Goal: Task Accomplishment & Management: Manage account settings

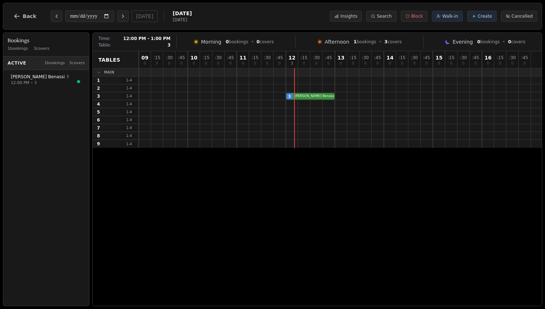
click at [315, 96] on div "3 Josef Benassi Workflow email booking VIP customer (11 visits) Customer has le…" at bounding box center [340, 96] width 403 height 8
select select "****"
select select "*"
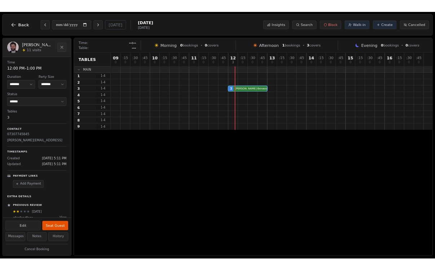
scroll to position [54, 0]
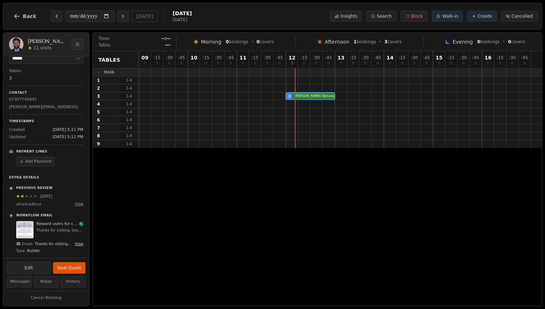
click at [77, 243] on button "View" at bounding box center [79, 243] width 9 height 5
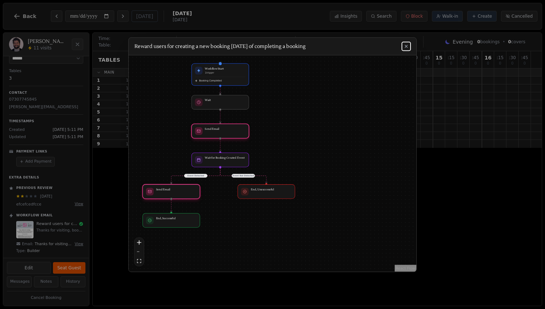
click at [142, 259] on button "fit view" at bounding box center [138, 260] width 9 height 9
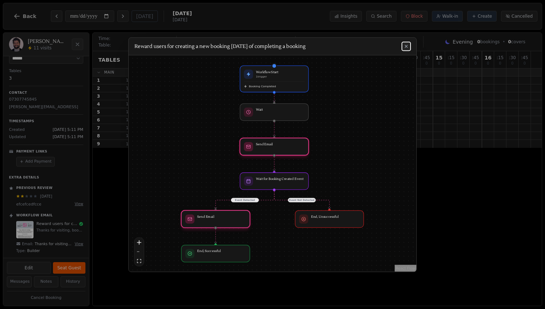
click at [408, 45] on icon at bounding box center [406, 46] width 6 height 6
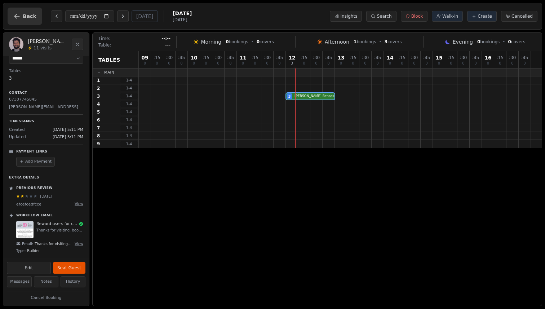
click at [24, 15] on span "Back" at bounding box center [30, 16] width 14 height 5
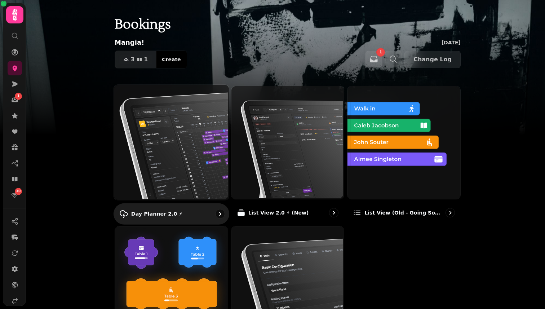
click at [183, 147] on img at bounding box center [170, 141] width 115 height 115
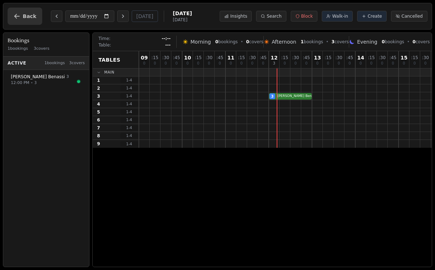
click at [27, 20] on button "Back" at bounding box center [25, 16] width 35 height 17
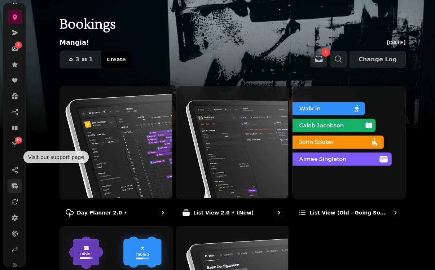
scroll to position [80, 0]
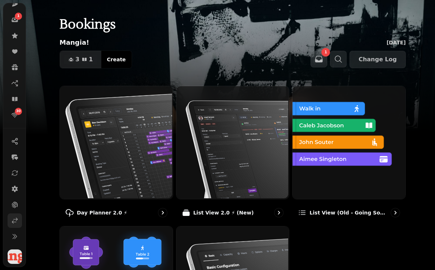
click at [13, 217] on icon at bounding box center [14, 220] width 7 height 7
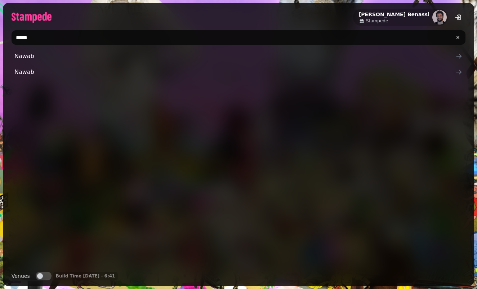
click at [49, 41] on input "*****" at bounding box center [239, 37] width 454 height 14
click at [30, 61] on span "No results found" at bounding box center [43, 57] width 54 height 9
click at [58, 42] on input "**********" at bounding box center [239, 37] width 454 height 14
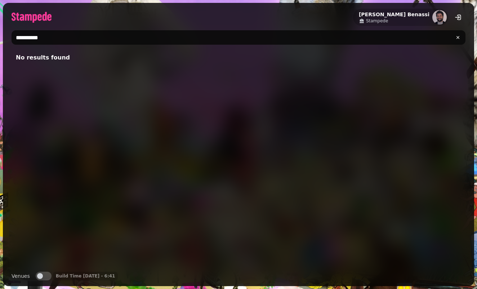
type input "*********"
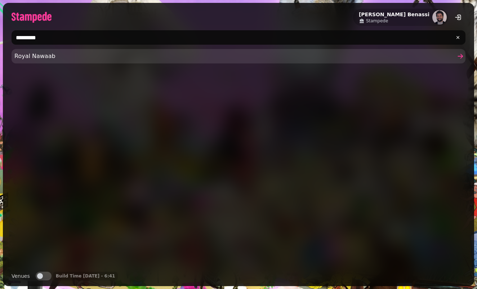
click at [38, 51] on link "Royal Nawaab" at bounding box center [239, 56] width 454 height 14
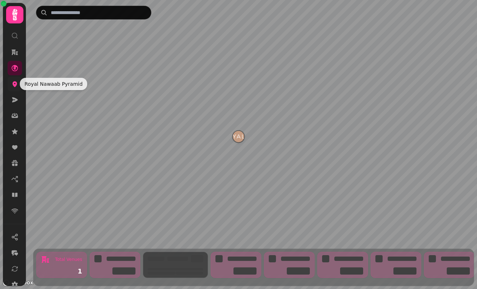
click at [14, 86] on icon at bounding box center [15, 84] width 5 height 6
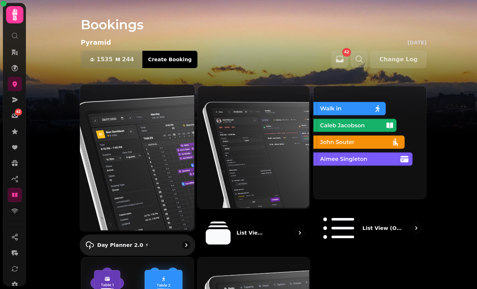
click at [151, 159] on img at bounding box center [136, 157] width 115 height 147
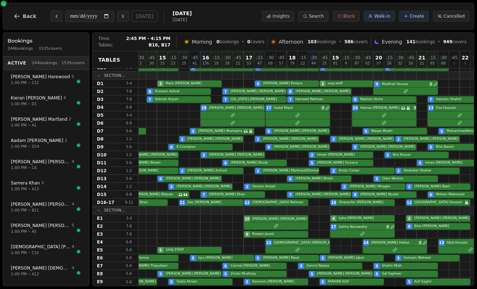
scroll to position [353, 68]
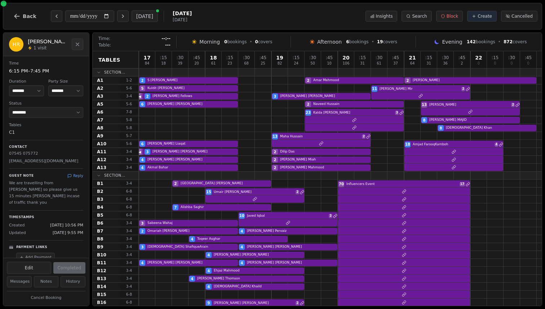
select select "****"
select select "*"
select select "********"
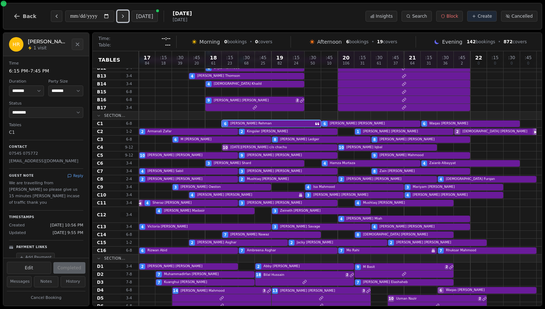
click at [126, 15] on icon "Next day" at bounding box center [123, 16] width 6 height 6
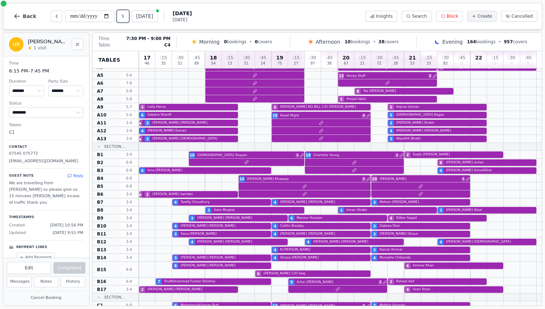
scroll to position [0, 0]
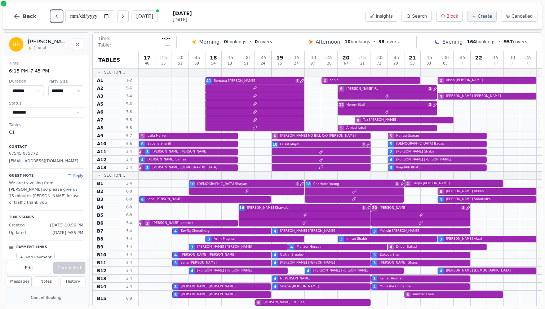
click at [56, 18] on icon "Previous day" at bounding box center [57, 16] width 6 height 6
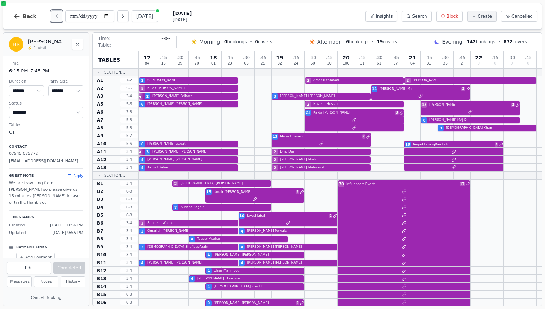
click at [56, 18] on icon "Previous day" at bounding box center [57, 16] width 6 height 6
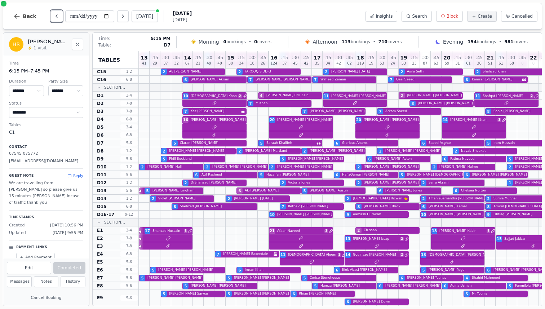
scroll to position [381, 30]
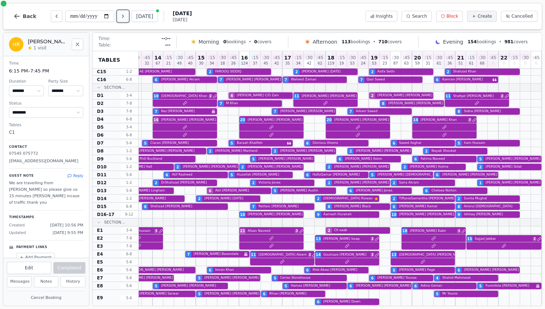
click at [123, 16] on icon "Next day" at bounding box center [123, 16] width 6 height 6
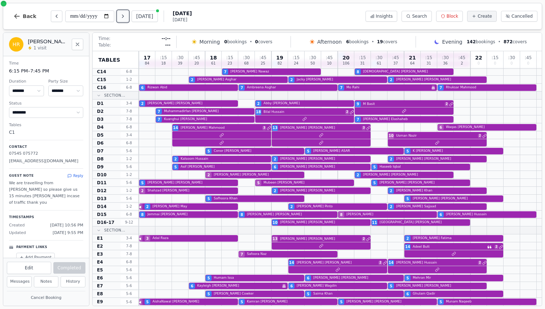
scroll to position [357, 0]
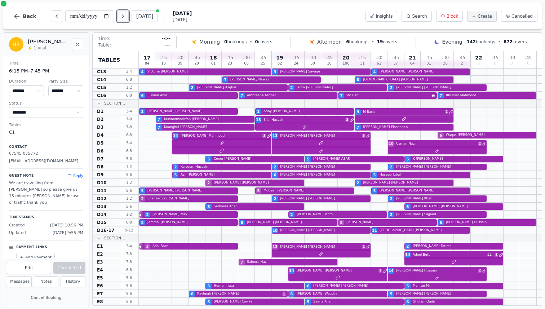
click at [123, 16] on icon "Next day" at bounding box center [123, 16] width 6 height 6
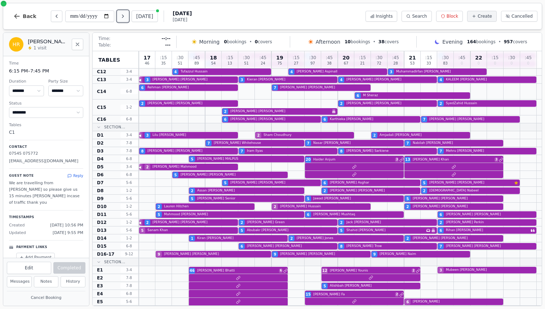
click at [123, 16] on icon "Next day" at bounding box center [123, 16] width 6 height 6
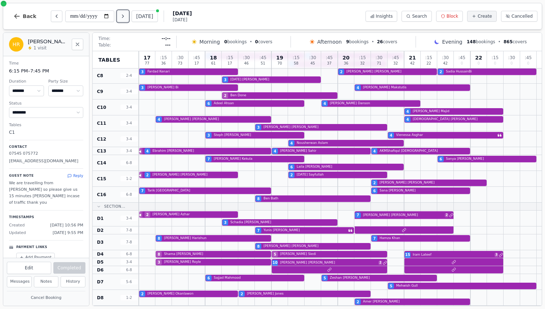
click at [123, 16] on icon "Next day" at bounding box center [123, 16] width 6 height 6
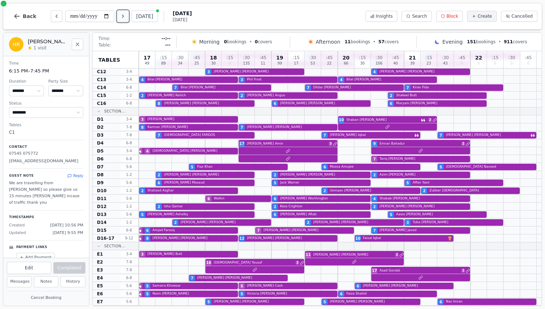
click at [123, 16] on icon "Next day" at bounding box center [123, 16] width 6 height 6
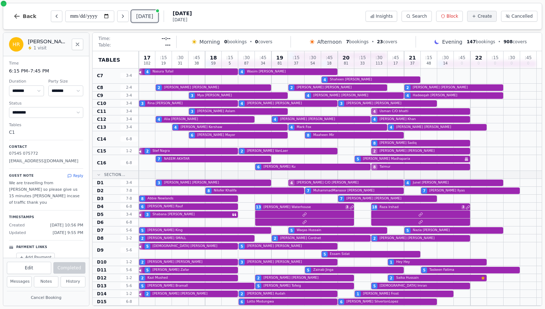
click at [149, 16] on button "[DATE]" at bounding box center [145, 16] width 26 height 12
type input "**********"
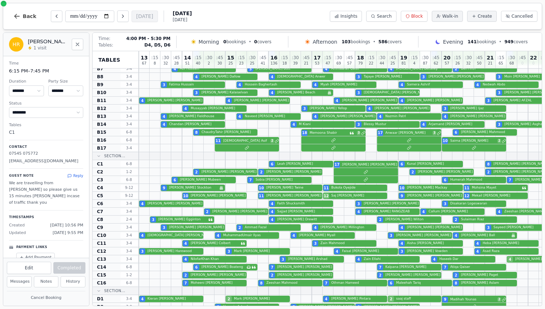
scroll to position [19, 0]
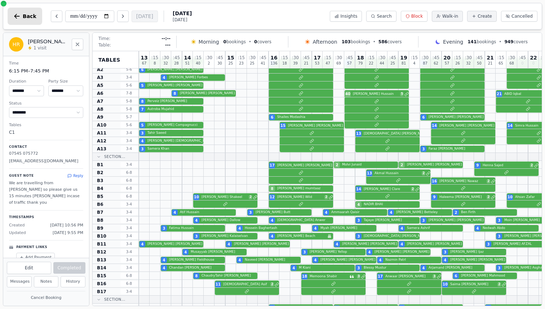
click at [25, 17] on span "Back" at bounding box center [30, 16] width 14 height 5
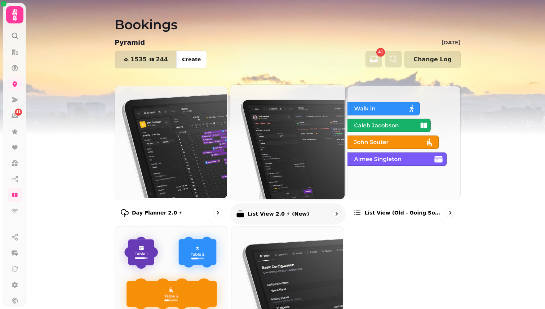
click at [271, 145] on img at bounding box center [286, 141] width 115 height 115
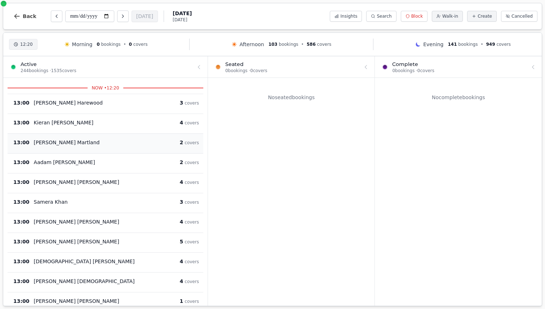
click at [132, 146] on div "Ann Martland" at bounding box center [107, 142] width 146 height 7
select select "****"
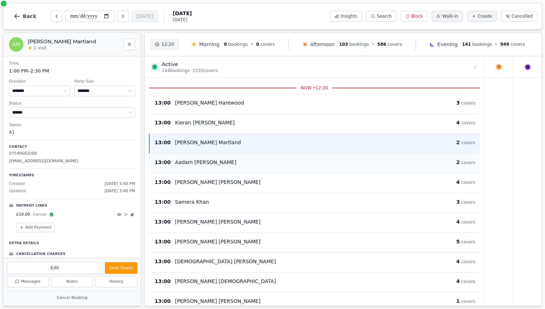
click at [223, 155] on div "13:00 Aadam Hasan 2 covers" at bounding box center [314, 163] width 331 height 20
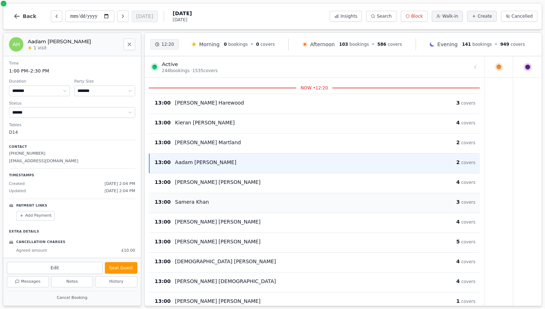
click at [233, 193] on div "13:00 Samera Khan 3 covers" at bounding box center [314, 203] width 331 height 20
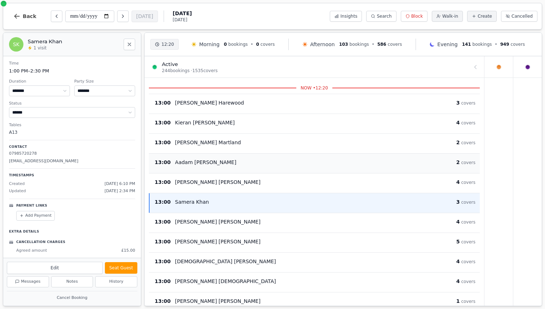
click at [231, 160] on div "Aadam Hasan" at bounding box center [315, 162] width 281 height 7
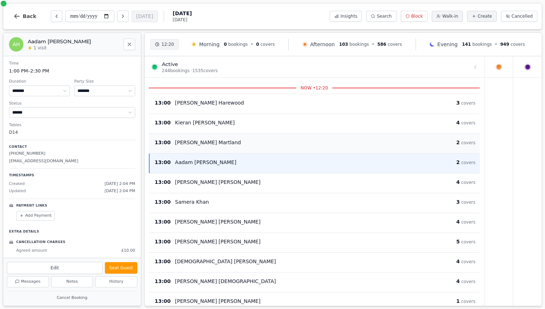
click at [227, 139] on div "Ann Martland" at bounding box center [315, 142] width 281 height 7
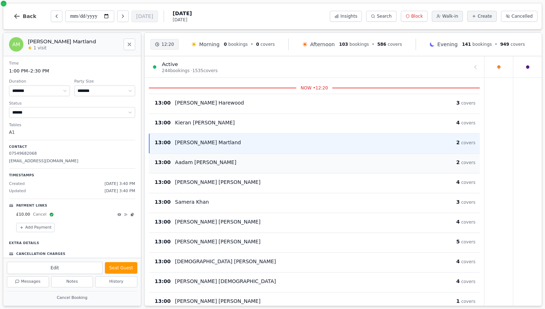
click at [235, 157] on div "13:00 Aadam Hasan 2 covers" at bounding box center [314, 163] width 331 height 20
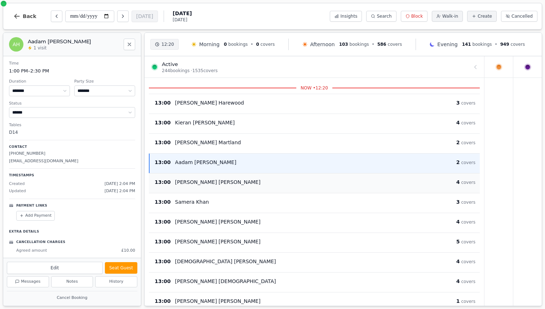
click at [238, 181] on div "Agnieszka Wnuk" at bounding box center [315, 181] width 281 height 7
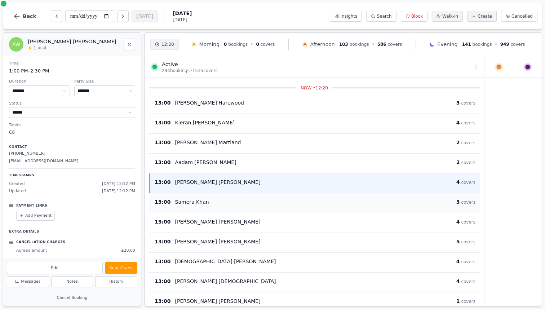
click at [234, 193] on div "13:00 Samera Khan 3 covers" at bounding box center [314, 203] width 331 height 20
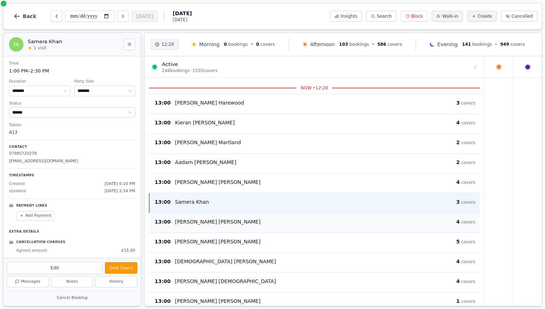
click at [234, 215] on div "13:00 KrishnaPrasad Talasila 4 covers" at bounding box center [314, 223] width 331 height 20
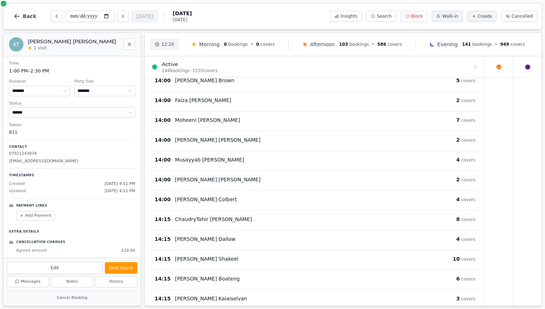
scroll to position [704, 0]
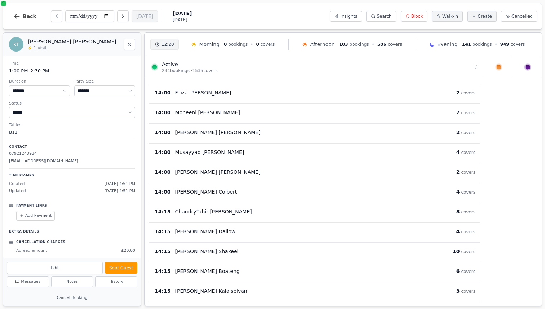
click at [234, 215] on div "ChaudryTahir Ali" at bounding box center [315, 211] width 281 height 7
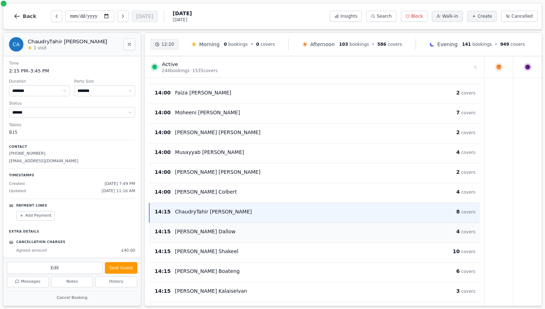
click at [233, 230] on div "Lee Dallow" at bounding box center [315, 231] width 281 height 7
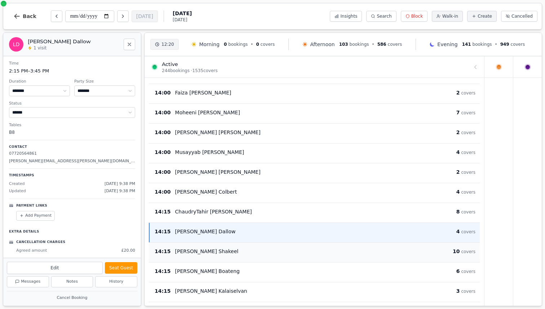
click at [236, 251] on div "Omar Shakeel" at bounding box center [313, 251] width 277 height 7
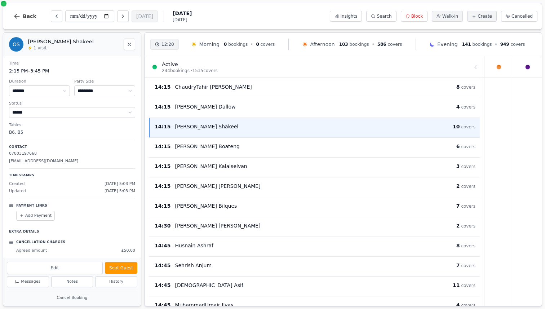
scroll to position [919, 0]
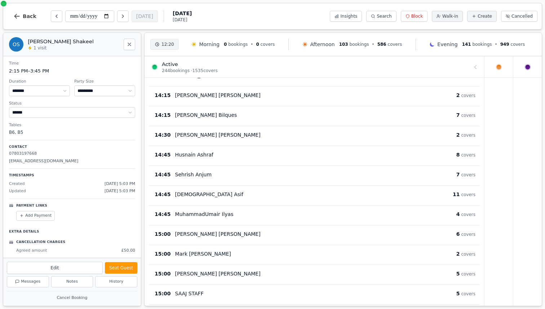
click at [236, 251] on div "Mark Felton" at bounding box center [315, 253] width 281 height 7
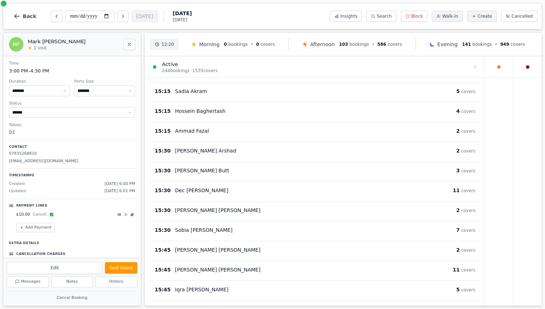
scroll to position [1303, 0]
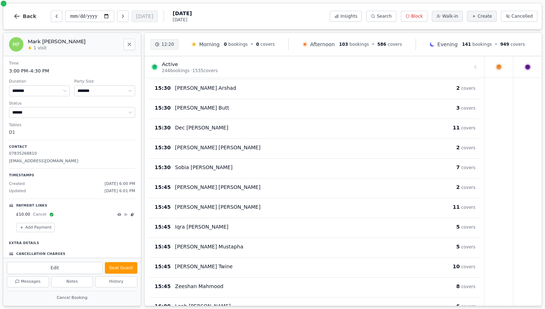
click at [233, 226] on div "Iqra Shabbir" at bounding box center [315, 226] width 281 height 7
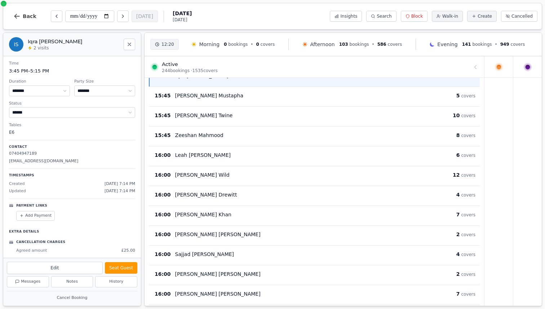
scroll to position [1520, 0]
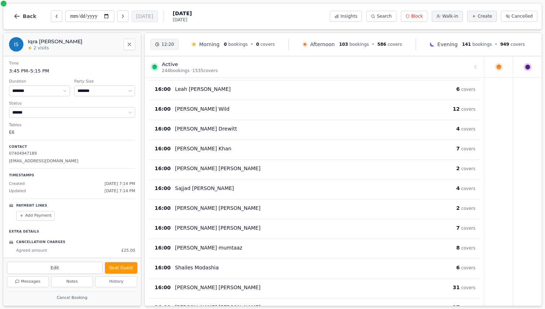
click at [233, 226] on div "Lucy Singleton" at bounding box center [315, 227] width 281 height 7
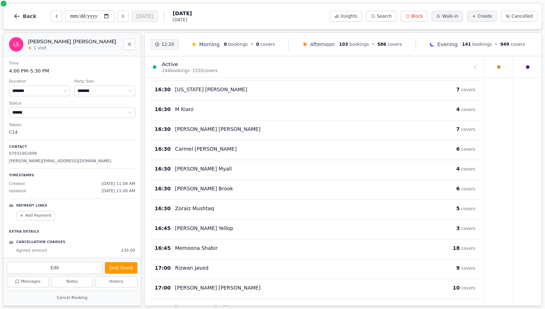
scroll to position [1940, 0]
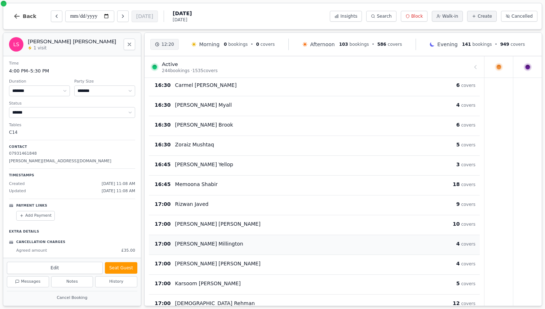
click at [234, 240] on div "Tony Millington" at bounding box center [315, 243] width 281 height 7
select select "*"
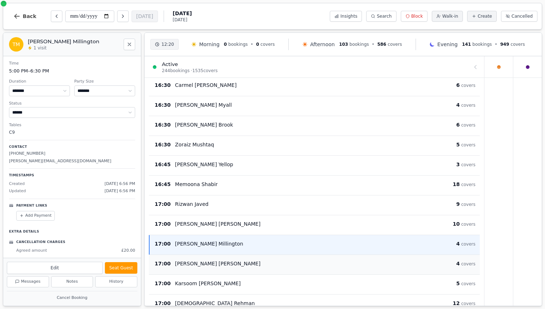
click at [236, 256] on div "17:00 Mike Evans 4 covers" at bounding box center [314, 264] width 331 height 20
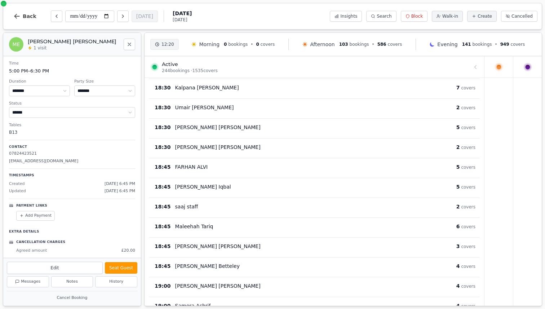
scroll to position [3022, 0]
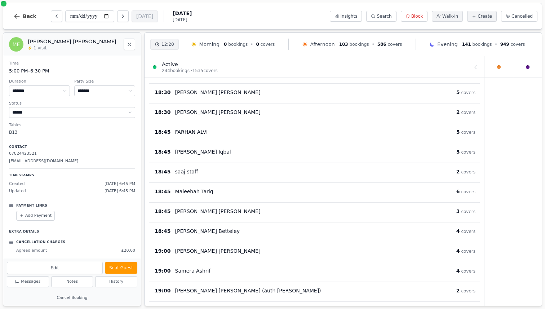
click at [466, 64] on div at bounding box center [314, 67] width 322 height 20
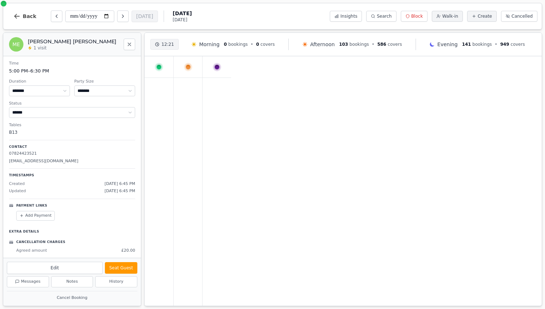
click at [190, 64] on icon at bounding box center [188, 67] width 8 height 8
click at [442, 19] on button "Walk-in" at bounding box center [447, 16] width 31 height 11
select select "****"
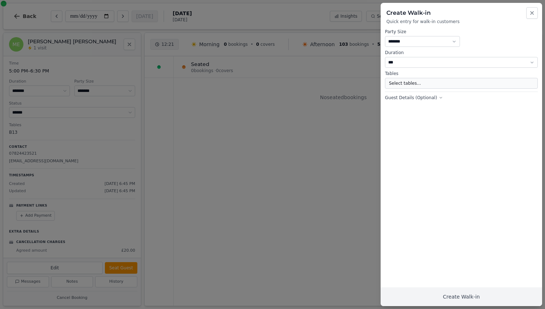
click at [440, 84] on button "Select tables..." at bounding box center [461, 83] width 153 height 11
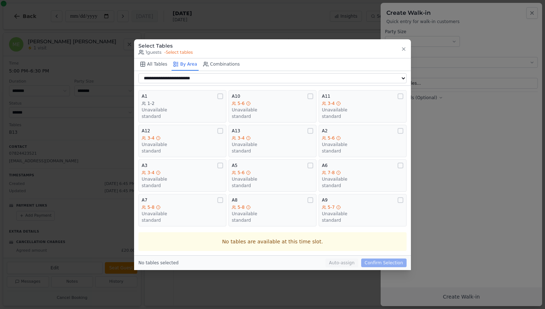
click at [400, 50] on div "Select Tables 1 guests • Select tables" at bounding box center [272, 48] width 268 height 13
click at [404, 49] on icon "button" at bounding box center [404, 49] width 6 height 6
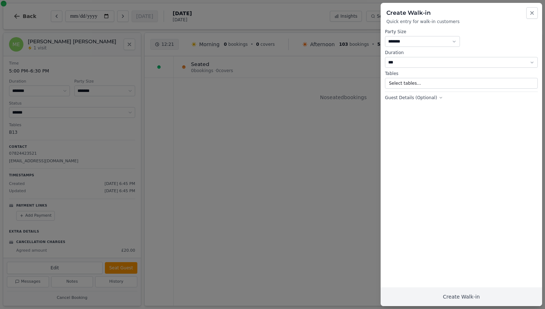
click at [412, 100] on button "Guest Details (Optional)" at bounding box center [414, 98] width 58 height 6
click at [413, 85] on button "Select tables..." at bounding box center [461, 83] width 153 height 11
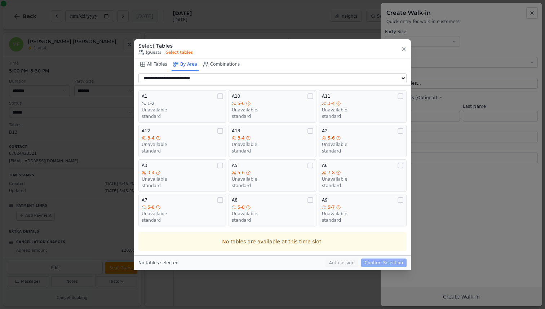
click at [405, 46] on icon "button" at bounding box center [404, 49] width 6 height 6
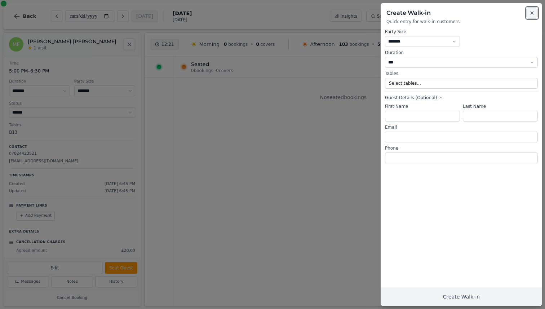
click at [534, 13] on icon "button" at bounding box center [532, 13] width 6 height 6
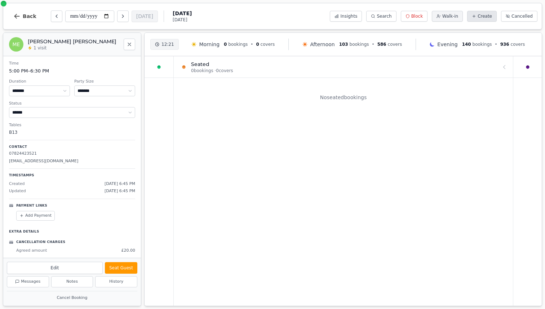
click at [474, 17] on icon at bounding box center [474, 16] width 4 height 4
select select "****"
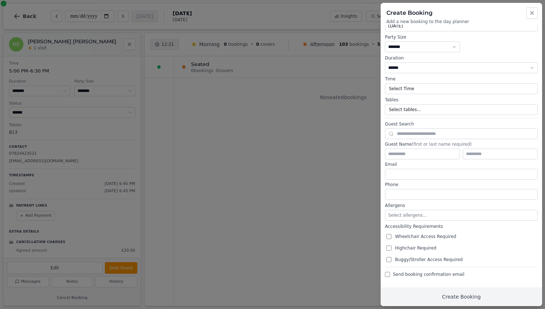
scroll to position [0, 0]
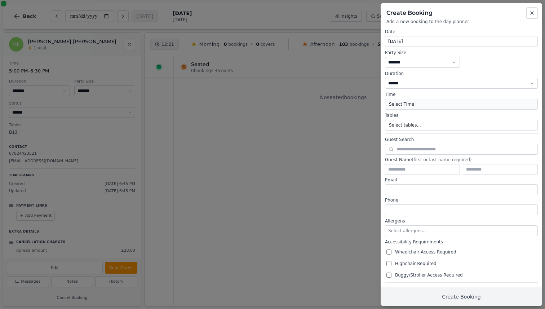
click at [432, 102] on button "Select Time" at bounding box center [461, 104] width 153 height 11
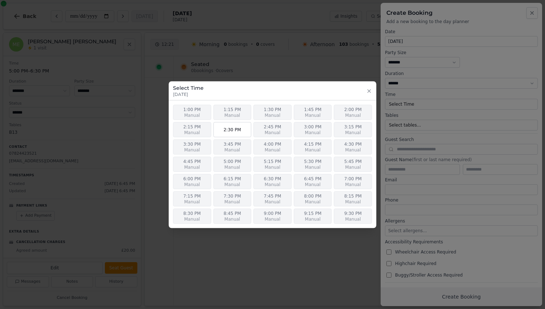
click at [240, 110] on button "1:15 PM Manual" at bounding box center [232, 111] width 38 height 15
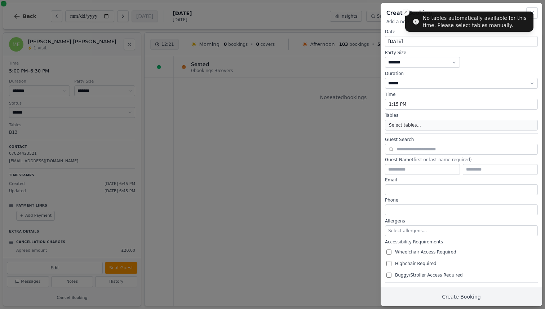
click at [401, 123] on button "Select tables..." at bounding box center [461, 125] width 153 height 11
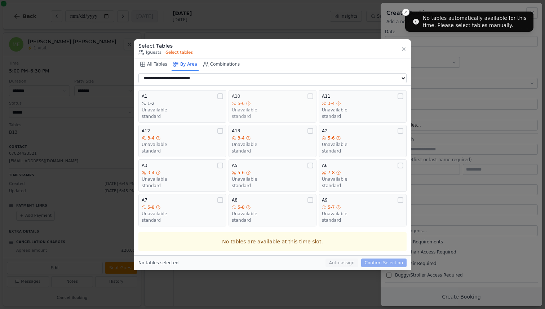
click at [277, 108] on div "Unavailable" at bounding box center [272, 110] width 81 height 6
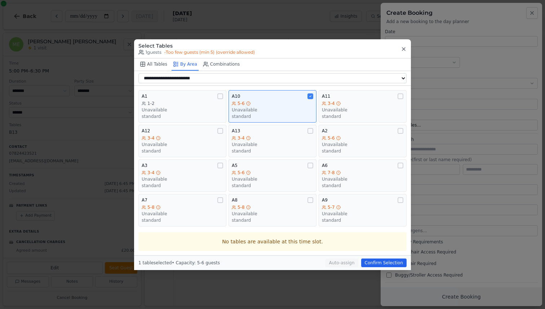
click at [405, 47] on icon "button" at bounding box center [404, 49] width 6 height 6
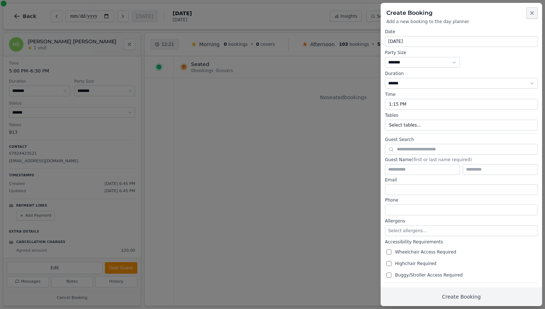
click at [530, 10] on icon "button" at bounding box center [532, 13] width 6 height 6
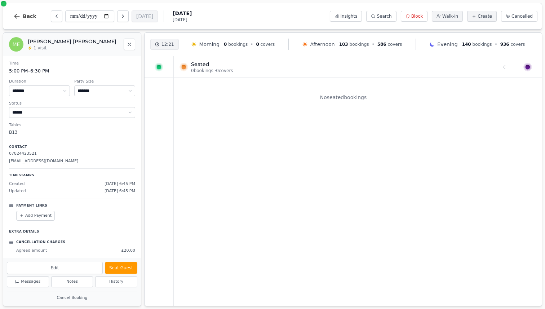
click at [145, 27] on div "**********" at bounding box center [272, 16] width 539 height 27
click at [29, 22] on button "Back" at bounding box center [25, 16] width 35 height 17
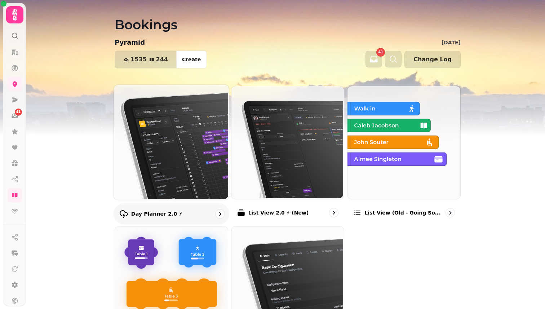
click at [178, 136] on img at bounding box center [170, 141] width 115 height 115
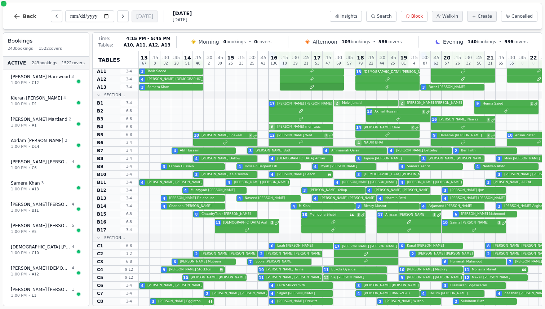
scroll to position [79, 0]
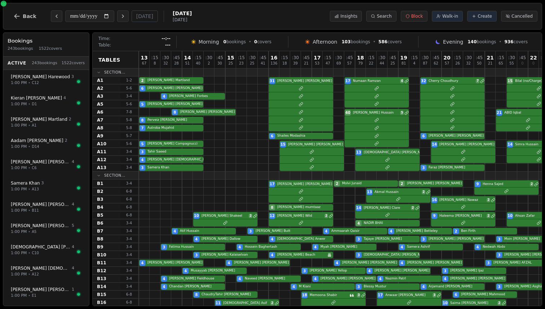
scroll to position [79, 0]
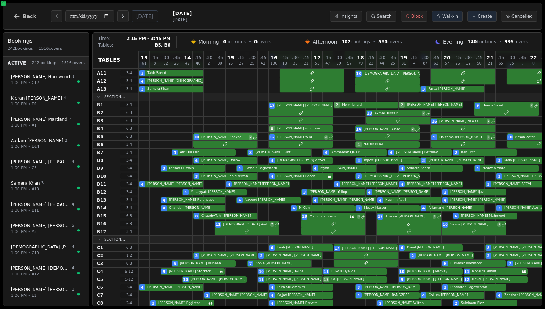
click at [237, 135] on div "10 Omar Shakeel 2 12 Andrea Wild 2 9 Haleema Rashid 2 10 Ahsan Zafar 2" at bounding box center [355, 137] width 432 height 8
select select "****"
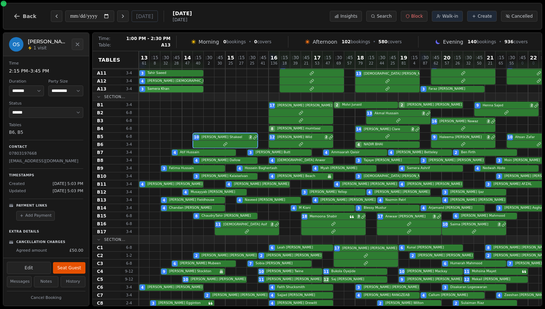
click at [184, 86] on div "3 Samera Khan 3 Faraz Ahmad" at bounding box center [355, 89] width 432 height 8
click at [183, 82] on div "4 Yuvaraj Palaniswamy" at bounding box center [355, 81] width 432 height 8
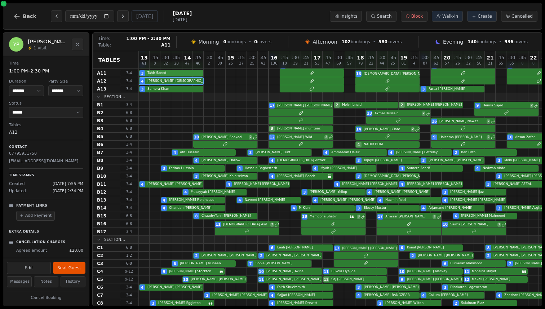
click at [181, 71] on div "3 Tahir Saeed 13 Muhammad Ahmed 3" at bounding box center [355, 73] width 432 height 8
select select "*"
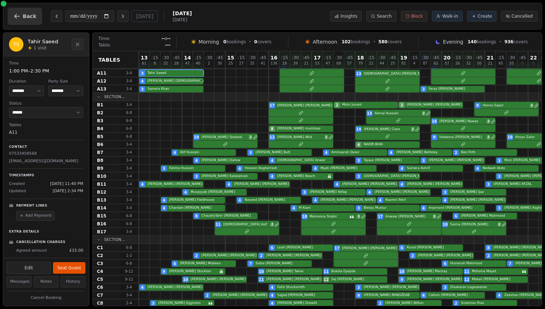
click at [22, 22] on button "Back" at bounding box center [25, 16] width 35 height 17
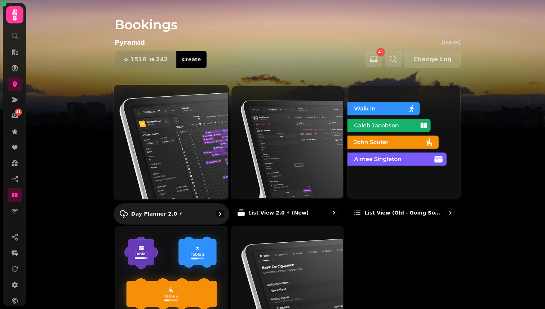
click at [153, 155] on img at bounding box center [170, 141] width 115 height 115
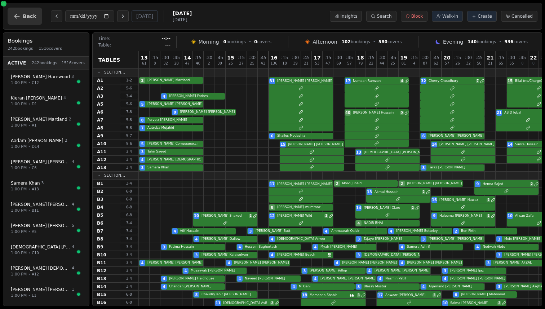
click at [21, 17] on button "Back" at bounding box center [25, 16] width 35 height 17
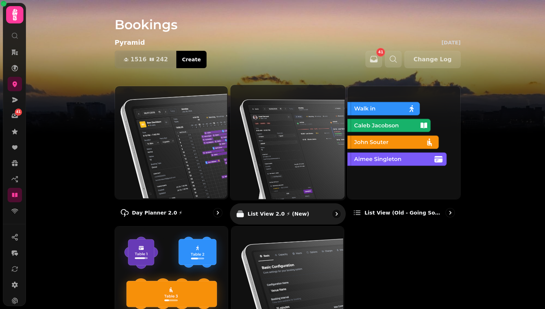
click at [285, 161] on img at bounding box center [286, 141] width 115 height 115
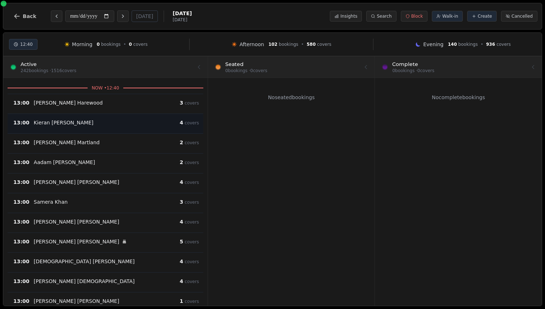
click at [113, 131] on div "13:00 Kieran Taylor 4 covers" at bounding box center [106, 123] width 196 height 20
select select "****"
select select "*"
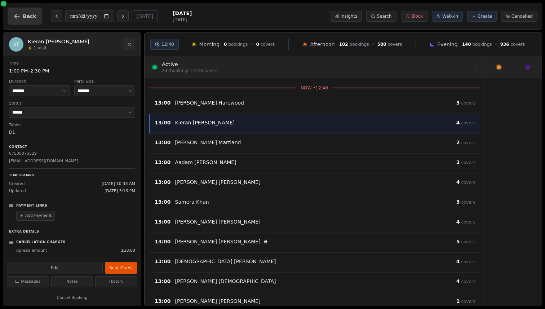
click at [22, 8] on button "Back" at bounding box center [25, 16] width 35 height 17
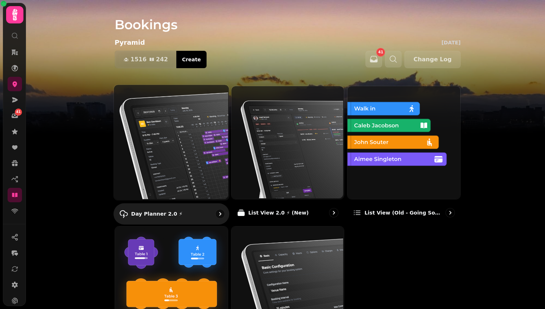
click at [155, 156] on img at bounding box center [170, 141] width 115 height 115
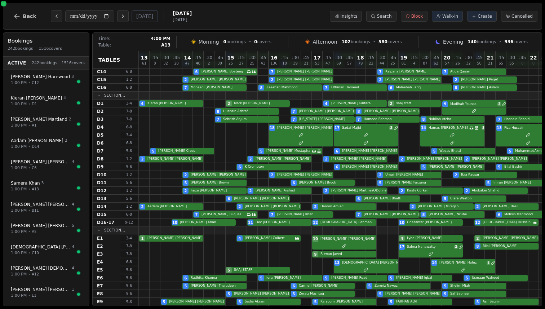
scroll to position [344, 0]
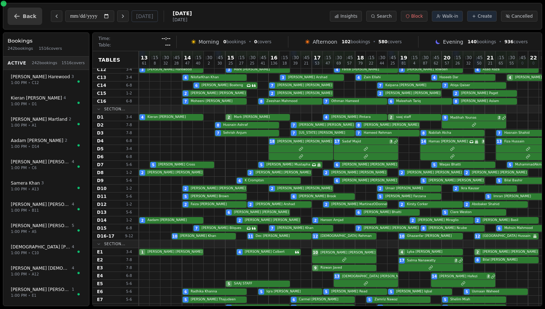
click at [24, 21] on button "Back" at bounding box center [25, 16] width 35 height 17
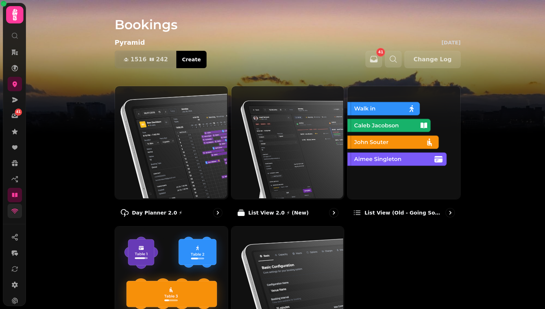
click at [17, 207] on icon at bounding box center [14, 210] width 7 height 7
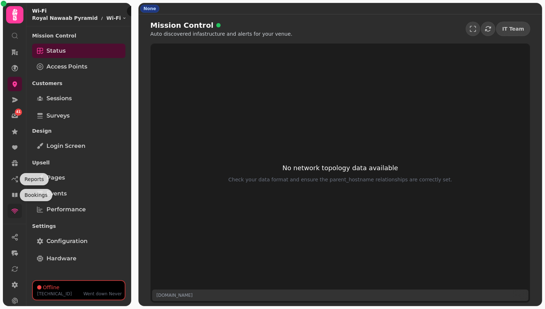
click at [12, 208] on icon at bounding box center [14, 210] width 7 height 7
click at [85, 103] on link "Sessions" at bounding box center [78, 98] width 93 height 14
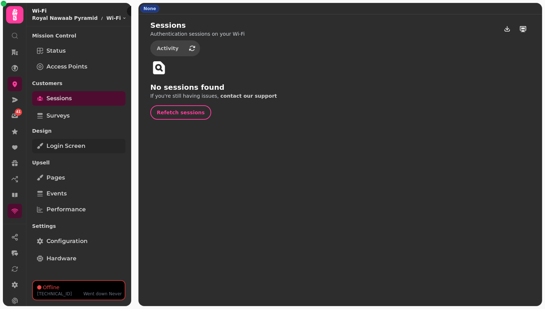
click at [87, 146] on link "Login screen" at bounding box center [78, 146] width 93 height 14
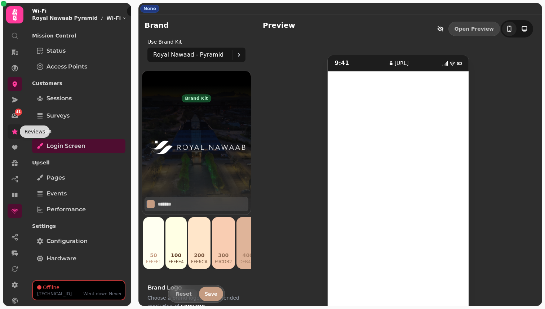
click at [15, 131] on icon at bounding box center [15, 131] width 6 height 5
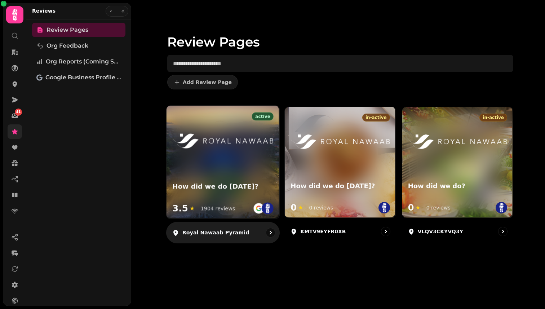
click at [208, 142] on img at bounding box center [222, 141] width 101 height 14
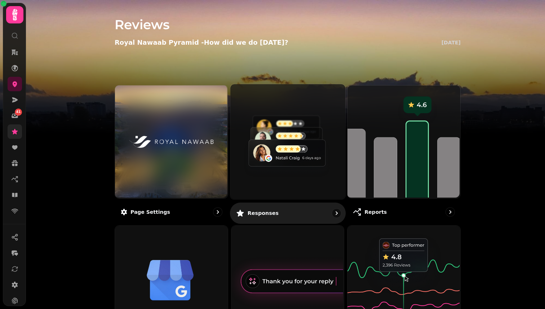
click at [261, 130] on img at bounding box center [286, 140] width 115 height 115
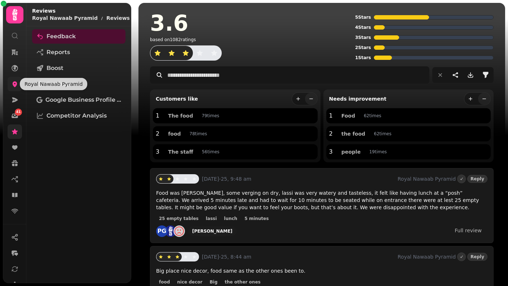
click at [18, 87] on icon at bounding box center [14, 83] width 7 height 7
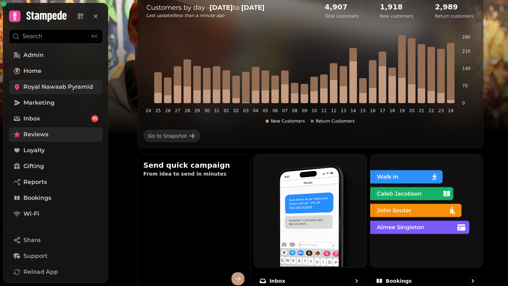
scroll to position [108, 0]
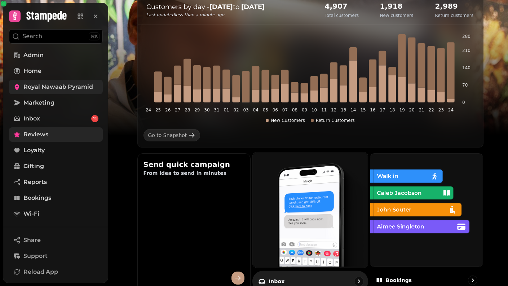
click at [352, 173] on img at bounding box center [309, 208] width 115 height 115
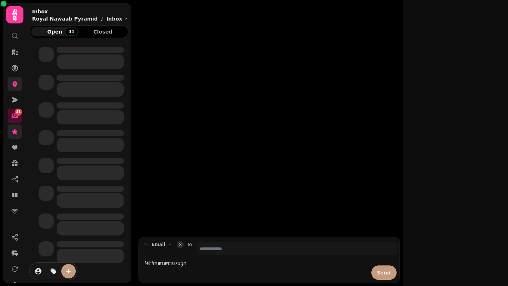
click at [353, 173] on div at bounding box center [268, 118] width 267 height 237
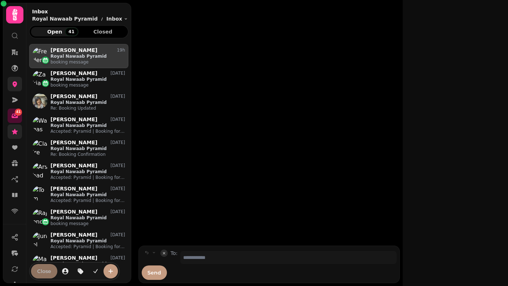
scroll to position [230, 99]
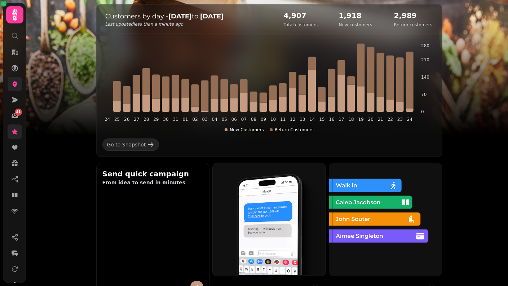
scroll to position [130, 0]
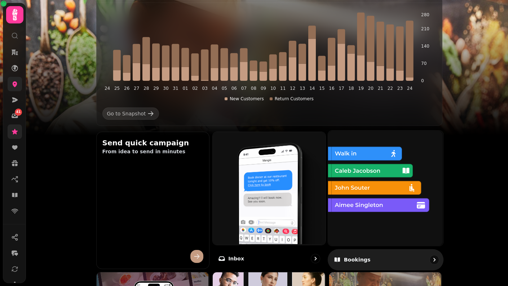
click at [379, 209] on img at bounding box center [384, 187] width 115 height 115
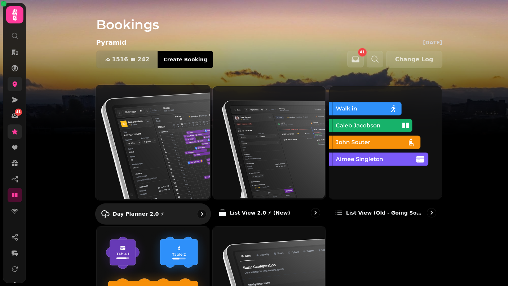
click at [164, 139] on img at bounding box center [151, 141] width 115 height 115
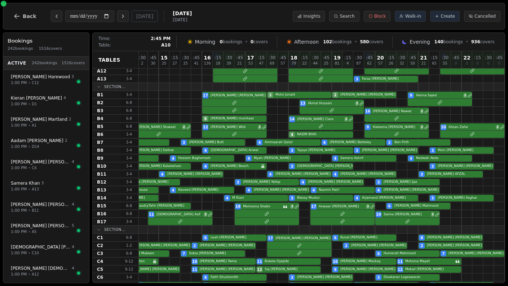
scroll to position [83, 67]
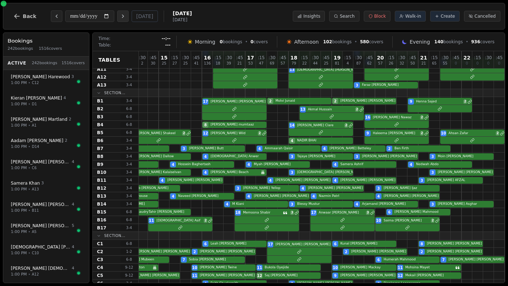
click at [121, 17] on button "Next day" at bounding box center [123, 16] width 12 height 12
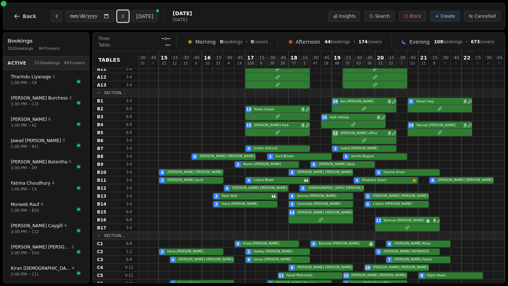
click at [121, 17] on button "Next day" at bounding box center [123, 16] width 12 height 12
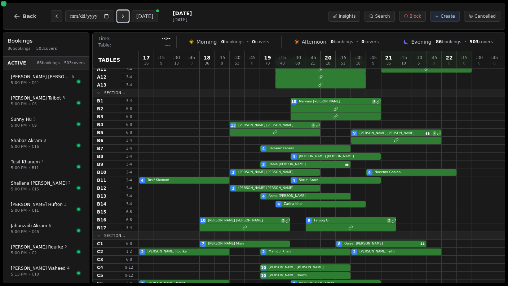
scroll to position [83, 0]
click at [56, 16] on icon "Previous day" at bounding box center [56, 16] width 1 height 3
type input "**********"
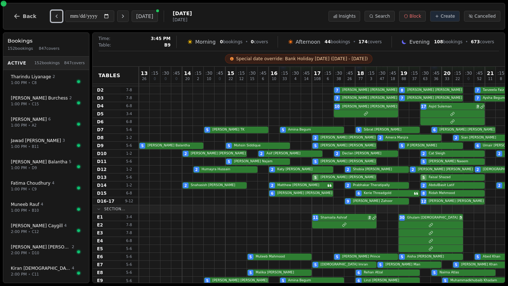
scroll to position [396, 0]
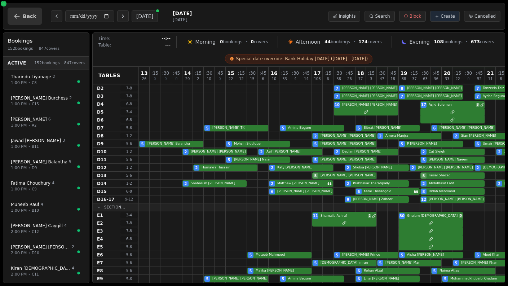
click at [26, 17] on span "Back" at bounding box center [30, 16] width 14 height 5
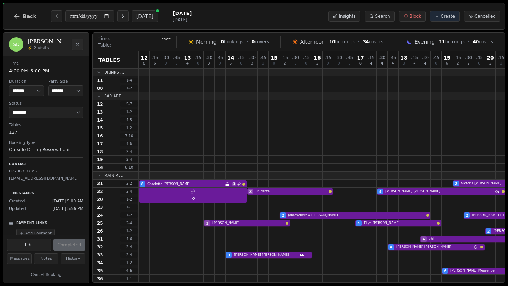
select select "****"
select select "*"
select select "********"
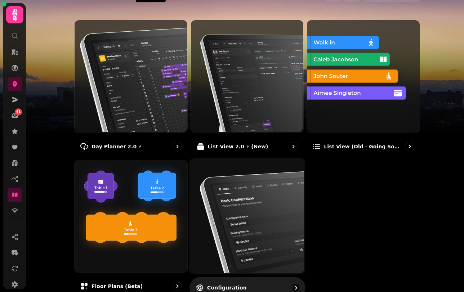
scroll to position [94, 0]
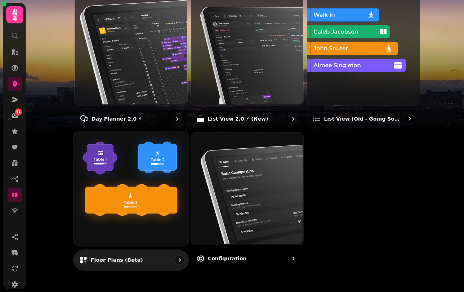
click at [126, 214] on img at bounding box center [130, 187] width 115 height 115
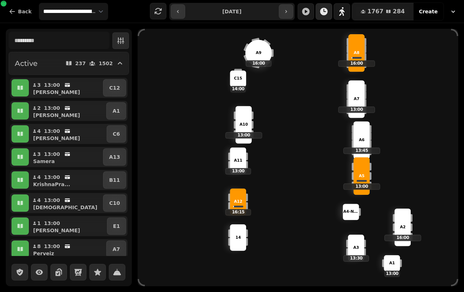
click at [328, 15] on icon "button" at bounding box center [324, 11] width 9 height 9
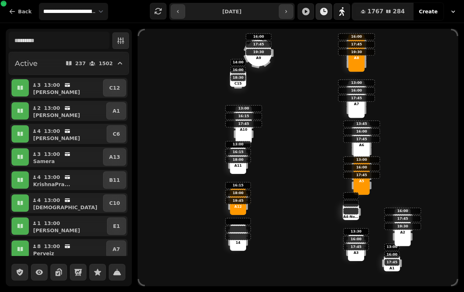
click at [328, 15] on icon "button" at bounding box center [324, 11] width 9 height 9
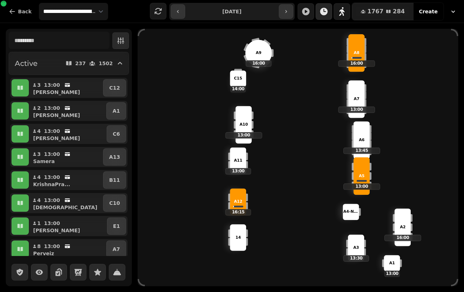
click at [328, 15] on icon "button" at bounding box center [324, 11] width 9 height 9
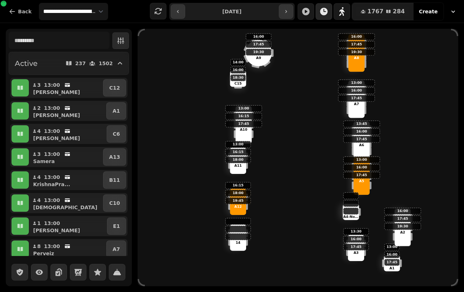
click at [328, 15] on icon "button" at bounding box center [324, 11] width 9 height 9
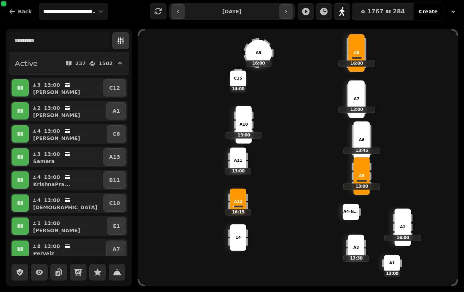
click at [124, 42] on icon "button" at bounding box center [120, 40] width 7 height 6
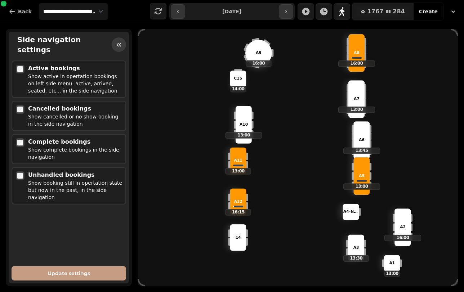
click at [121, 41] on icon "button" at bounding box center [118, 44] width 7 height 7
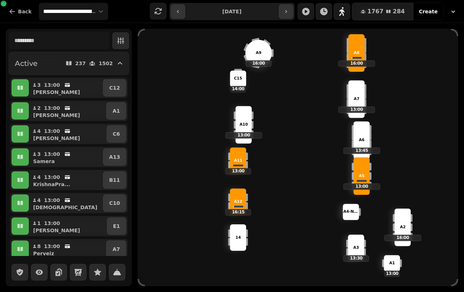
click at [244, 125] on p "A10" at bounding box center [244, 125] width 8 height 6
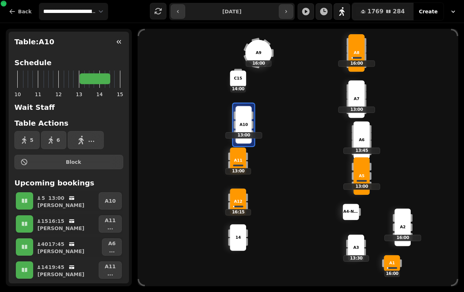
click at [150, 100] on div "A12 16:15 A1 16:00 A10 13:00 A8 16:00 A11 13:00 14 A7 13:00 A3 13:30 A6 13:45 A…" at bounding box center [298, 157] width 321 height 257
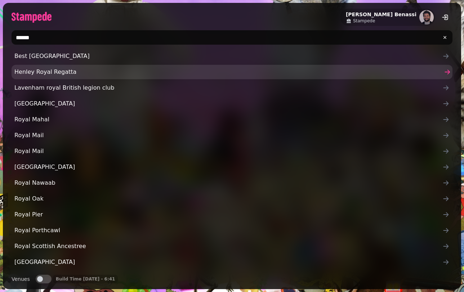
type input "**********"
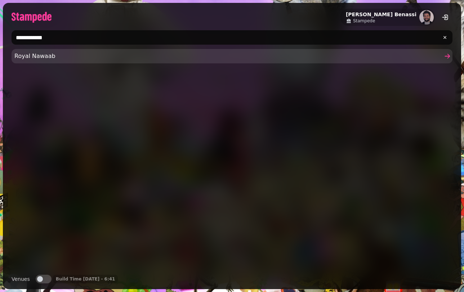
click at [71, 61] on link "Royal Nawaab" at bounding box center [232, 56] width 441 height 14
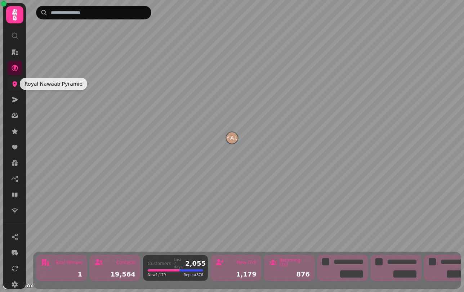
click at [18, 86] on icon at bounding box center [14, 83] width 7 height 7
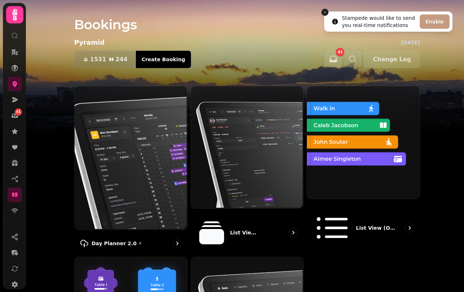
click at [324, 13] on icon "Close toast" at bounding box center [325, 12] width 4 height 4
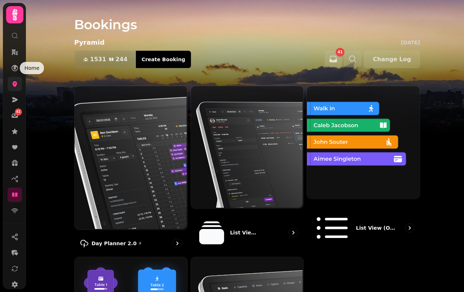
click at [14, 79] on link at bounding box center [15, 84] width 14 height 14
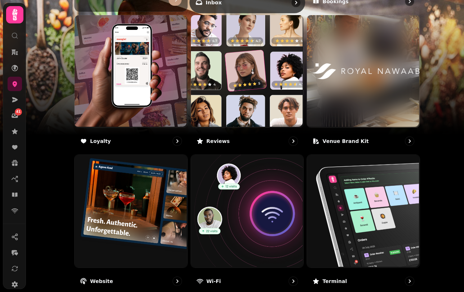
scroll to position [440, 0]
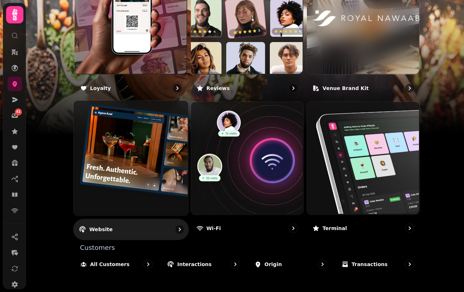
click at [139, 211] on img at bounding box center [130, 157] width 115 height 115
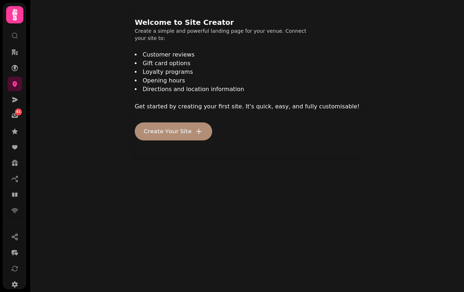
click at [184, 131] on span "Create Your Site" at bounding box center [168, 132] width 48 height 6
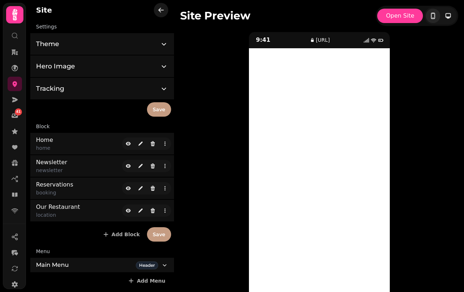
click at [157, 10] on icon "button" at bounding box center [160, 9] width 7 height 7
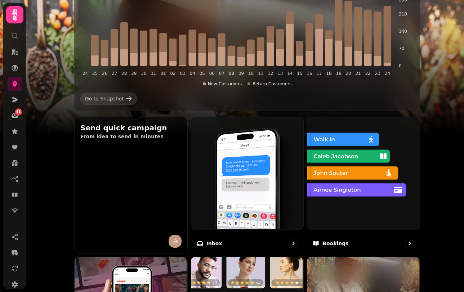
scroll to position [230, 0]
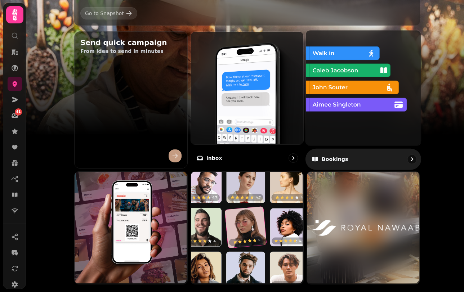
click at [333, 73] on img at bounding box center [362, 87] width 115 height 115
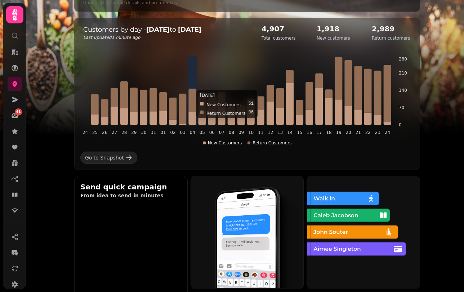
scroll to position [144, 0]
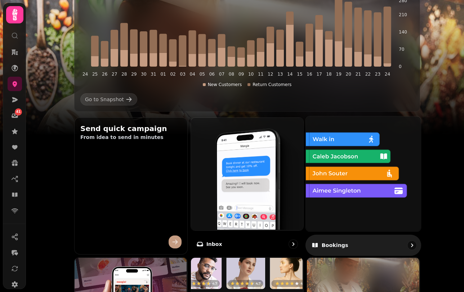
click at [377, 192] on img at bounding box center [362, 173] width 115 height 115
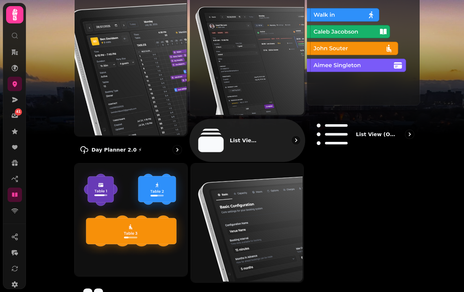
scroll to position [36, 0]
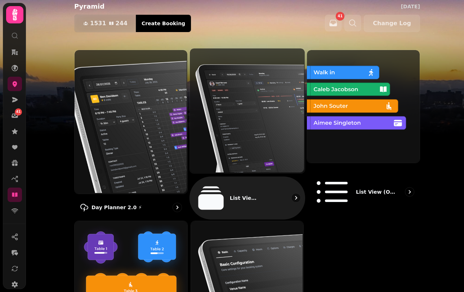
click at [227, 150] on img at bounding box center [246, 110] width 115 height 125
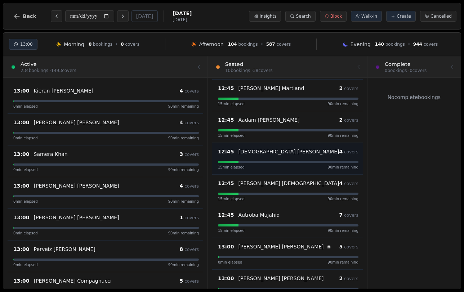
scroll to position [114, 0]
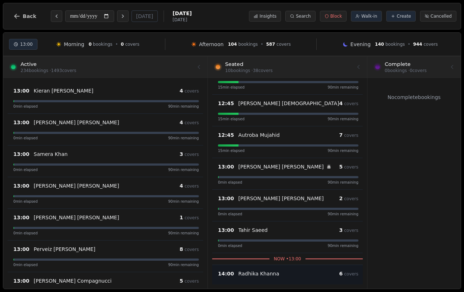
click at [222, 277] on div "14:00 [PERSON_NAME] 6 covers" at bounding box center [288, 273] width 141 height 9
select select "****"
select select "*"
select select "******"
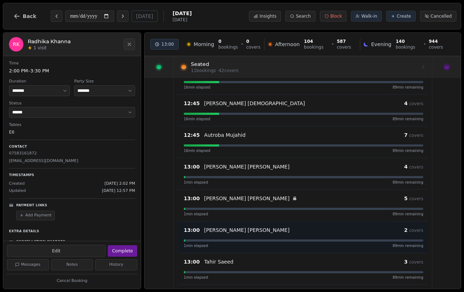
scroll to position [146, 0]
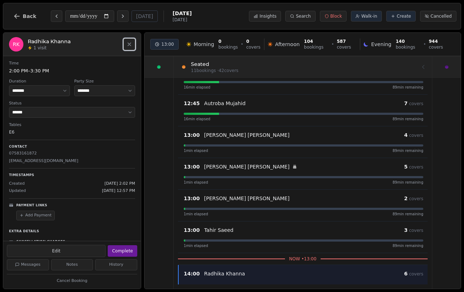
click at [127, 45] on icon "Close" at bounding box center [129, 44] width 6 height 6
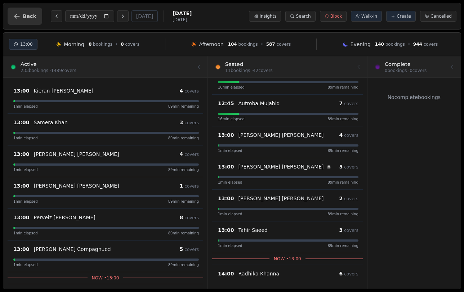
click at [31, 19] on span "Back" at bounding box center [30, 16] width 14 height 5
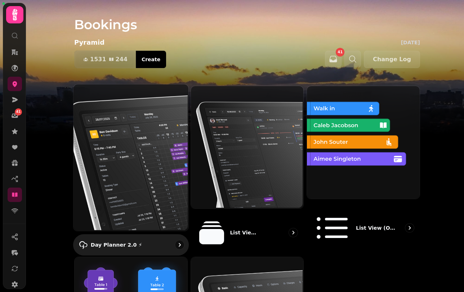
click at [139, 147] on img at bounding box center [130, 157] width 115 height 147
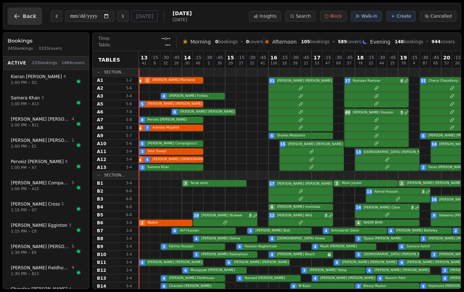
click at [20, 21] on button "Back" at bounding box center [25, 16] width 35 height 17
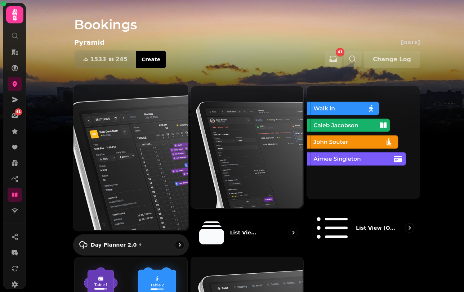
click at [121, 141] on img at bounding box center [130, 157] width 115 height 147
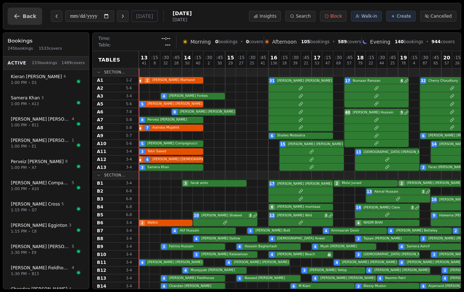
click at [18, 10] on button "Back" at bounding box center [25, 16] width 35 height 17
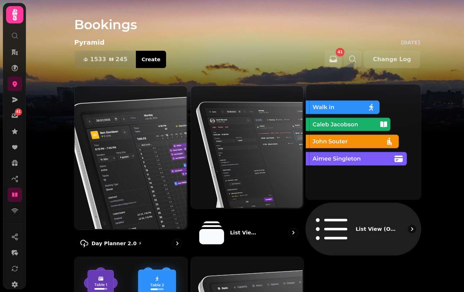
click at [362, 142] on img at bounding box center [362, 141] width 115 height 115
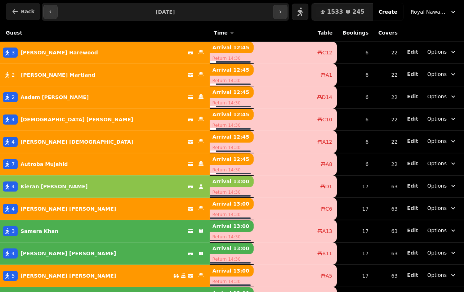
click at [12, 3] on button "Back" at bounding box center [23, 11] width 35 height 17
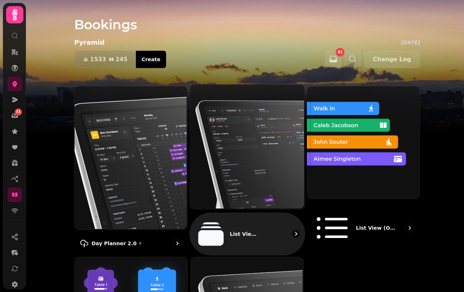
click at [217, 116] on img at bounding box center [246, 146] width 115 height 125
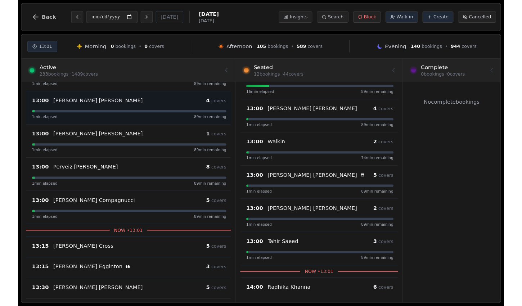
scroll to position [52, 0]
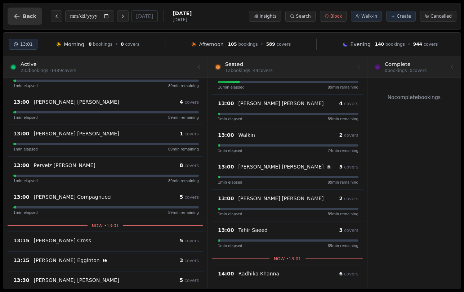
click at [23, 16] on span "Back" at bounding box center [30, 16] width 14 height 5
